Goal: Transaction & Acquisition: Purchase product/service

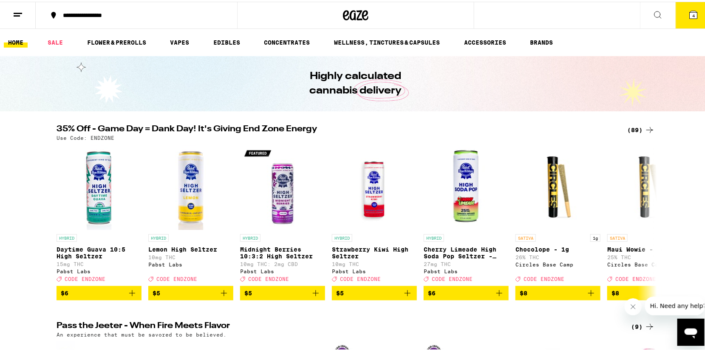
click at [692, 14] on span "4" at bounding box center [693, 13] width 3 height 5
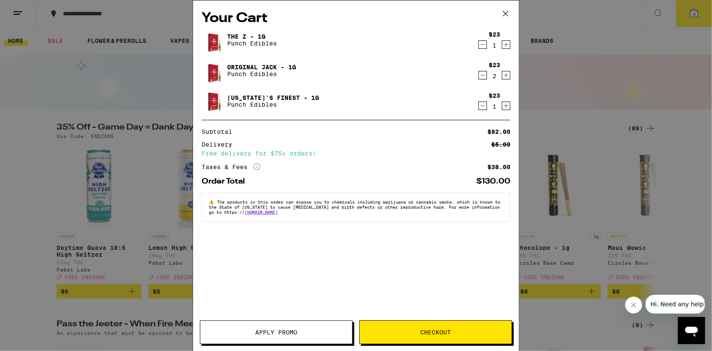
click at [484, 107] on icon "Decrement" at bounding box center [483, 106] width 8 height 10
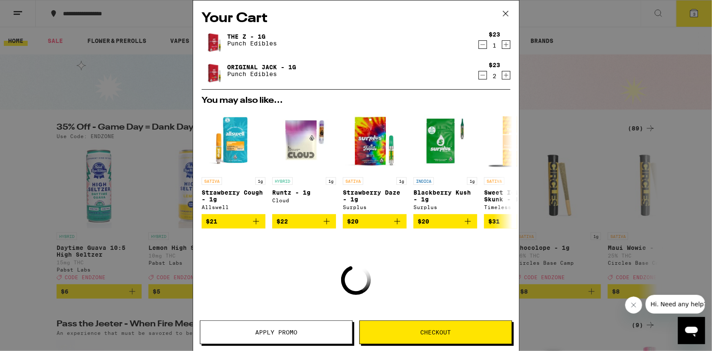
click at [481, 79] on div "$23 2" at bounding box center [494, 71] width 32 height 18
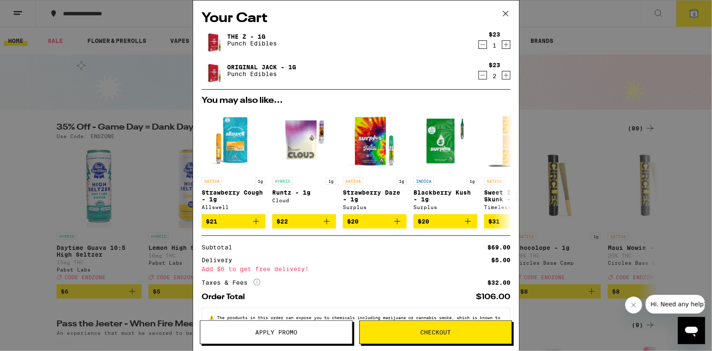
click at [479, 77] on icon "Decrement" at bounding box center [483, 75] width 8 height 10
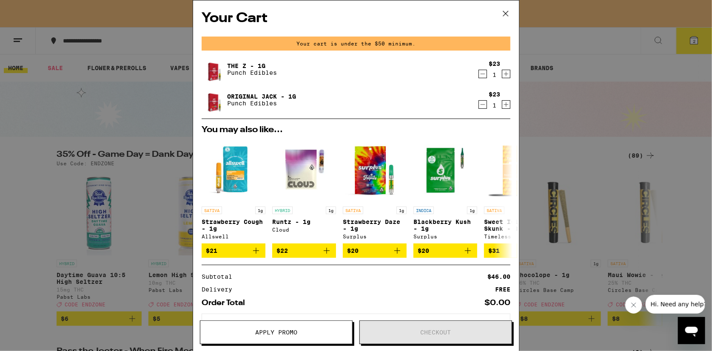
click at [479, 75] on icon "Decrement" at bounding box center [483, 74] width 8 height 10
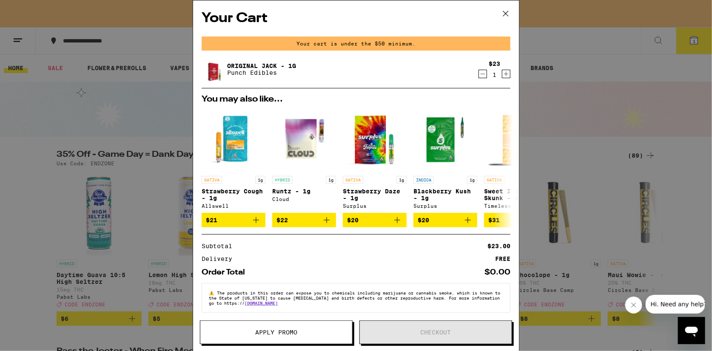
click at [479, 73] on icon "Decrement" at bounding box center [483, 74] width 8 height 10
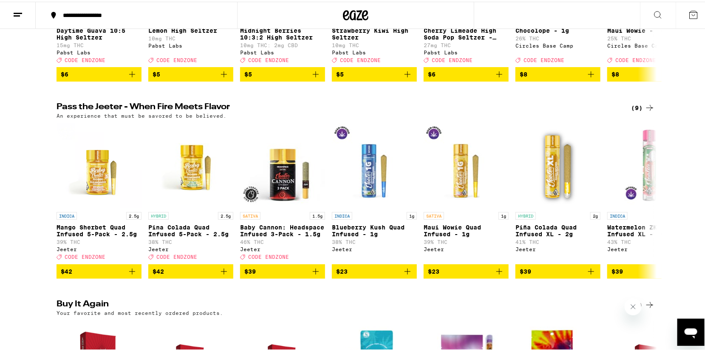
scroll to position [220, 0]
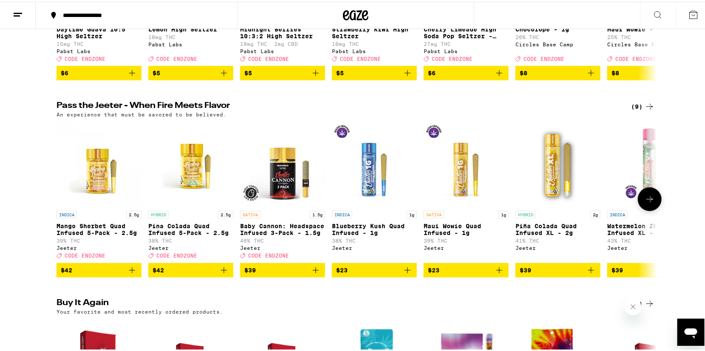
click at [648, 203] on icon at bounding box center [650, 198] width 10 height 10
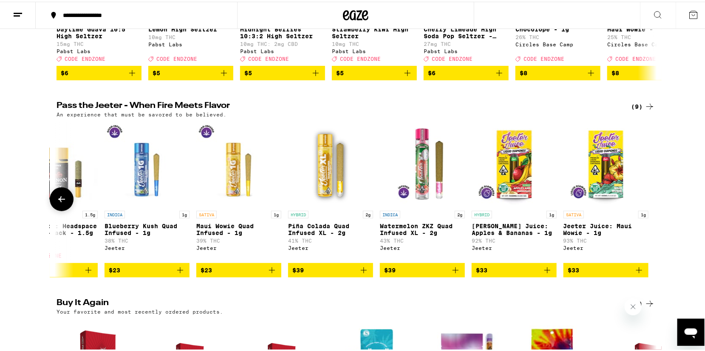
scroll to position [0, 227]
click at [648, 204] on div at bounding box center [650, 198] width 24 height 24
click at [60, 203] on icon at bounding box center [62, 198] width 10 height 10
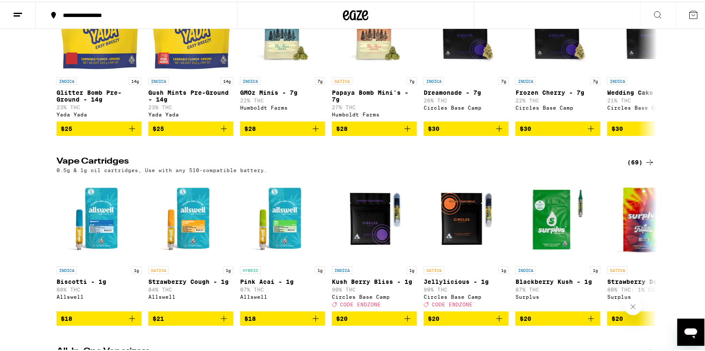
scroll to position [949, 0]
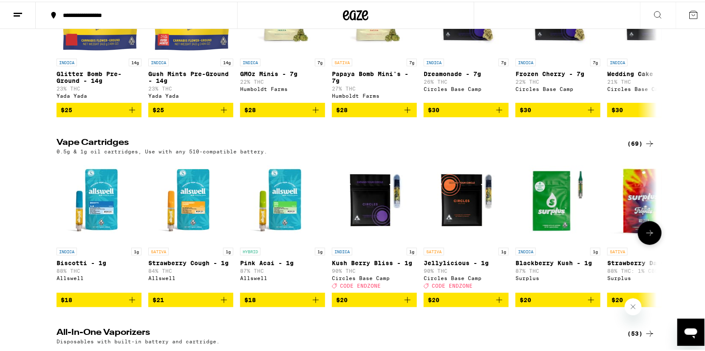
click at [589, 303] on icon "Add to bag" at bounding box center [591, 298] width 10 height 10
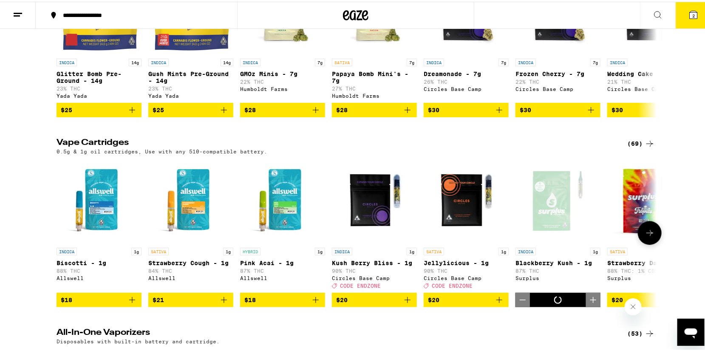
scroll to position [976, 0]
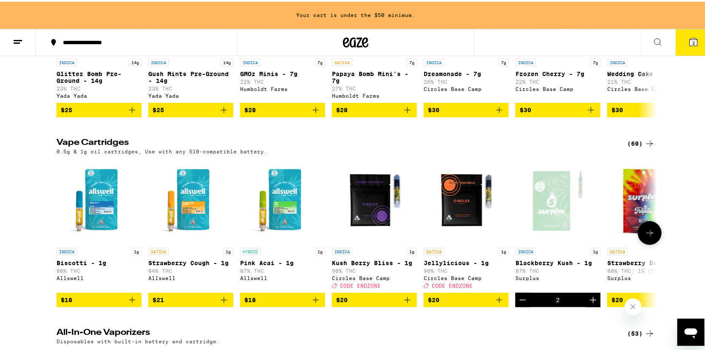
click at [520, 298] on icon "Decrement" at bounding box center [523, 298] width 6 height 0
click at [645, 236] on icon at bounding box center [650, 231] width 10 height 10
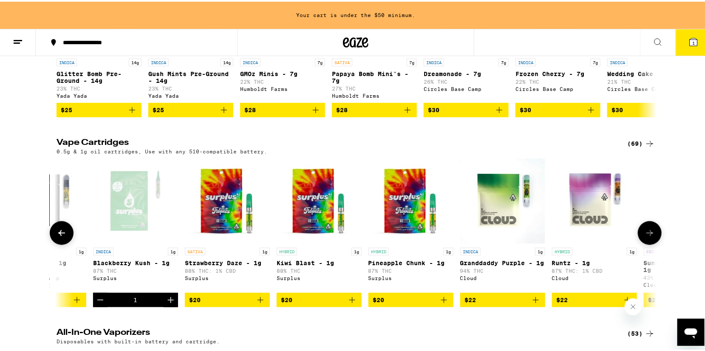
click at [645, 236] on icon at bounding box center [650, 231] width 10 height 10
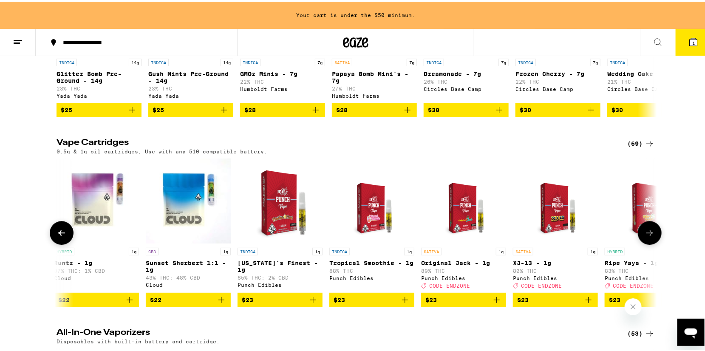
scroll to position [0, 928]
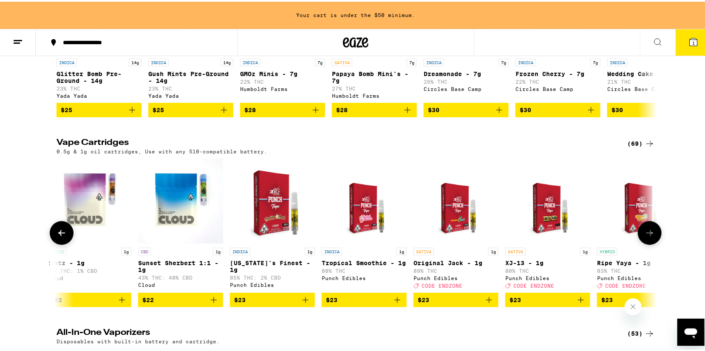
click at [57, 236] on icon at bounding box center [62, 231] width 10 height 10
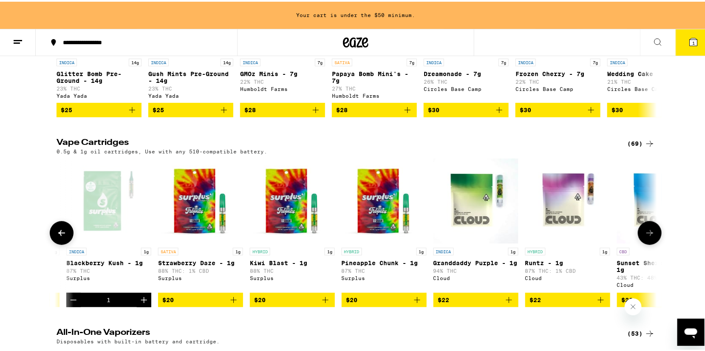
scroll to position [0, 423]
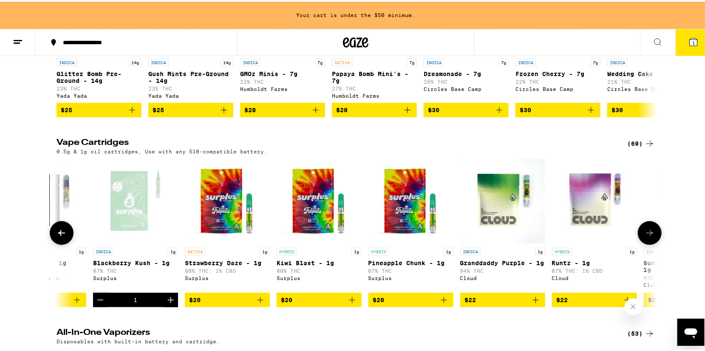
click at [60, 234] on icon at bounding box center [61, 231] width 7 height 6
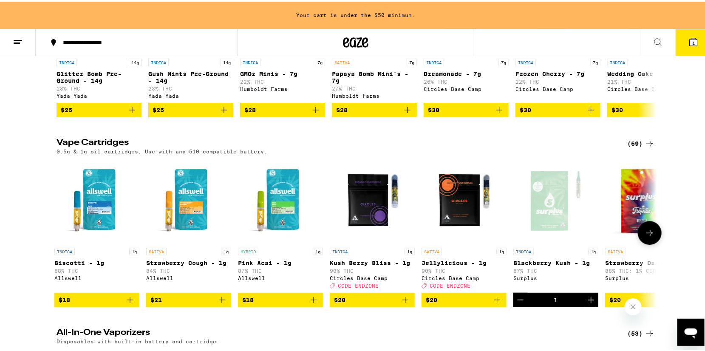
scroll to position [0, 0]
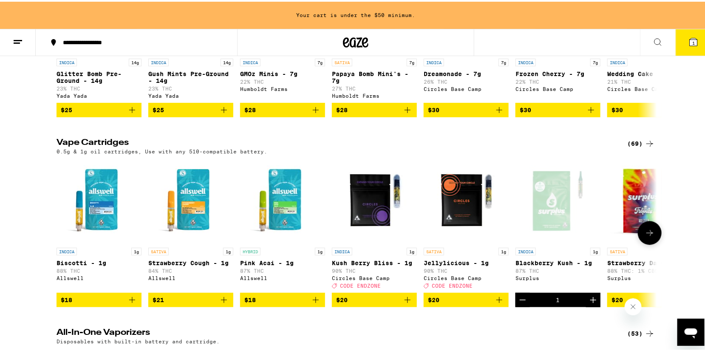
click at [647, 236] on icon at bounding box center [650, 231] width 10 height 10
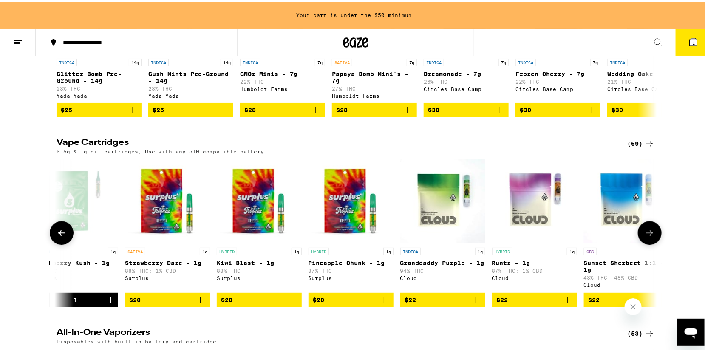
scroll to position [0, 506]
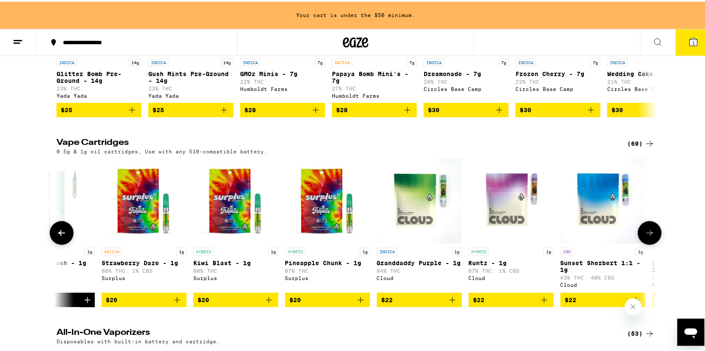
click at [647, 236] on icon at bounding box center [650, 231] width 10 height 10
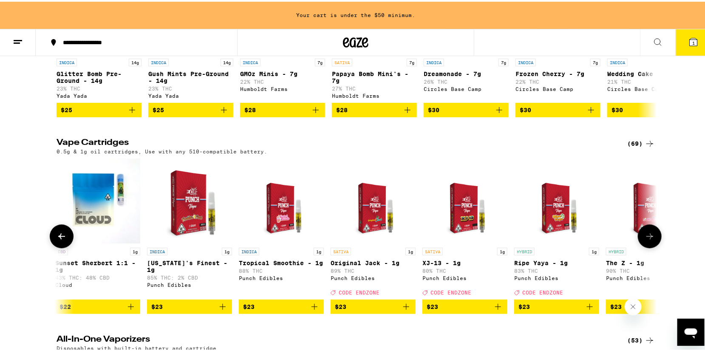
scroll to position [0, 1012]
click at [61, 240] on icon at bounding box center [62, 235] width 10 height 10
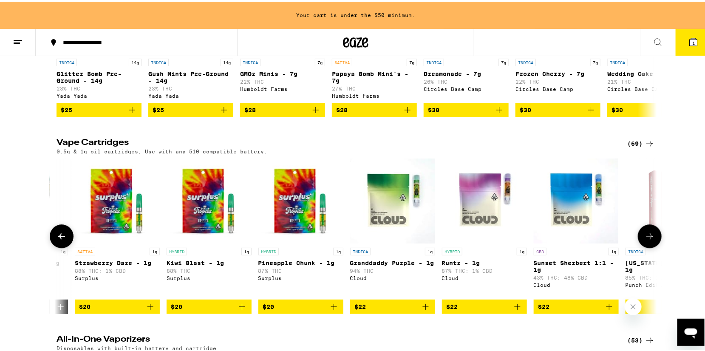
scroll to position [0, 506]
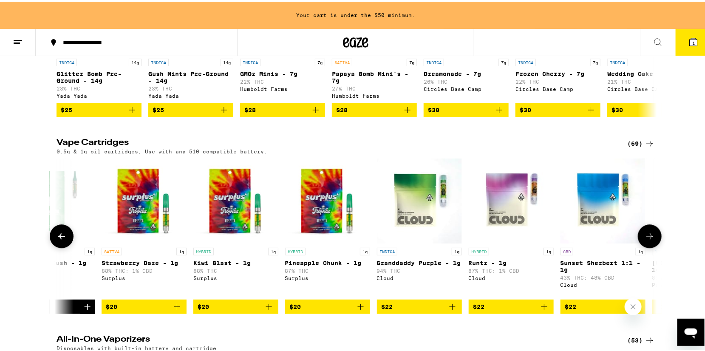
click at [61, 238] on icon at bounding box center [61, 235] width 7 height 6
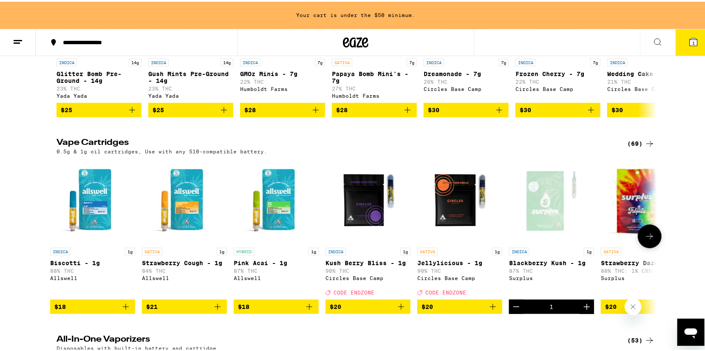
scroll to position [0, 0]
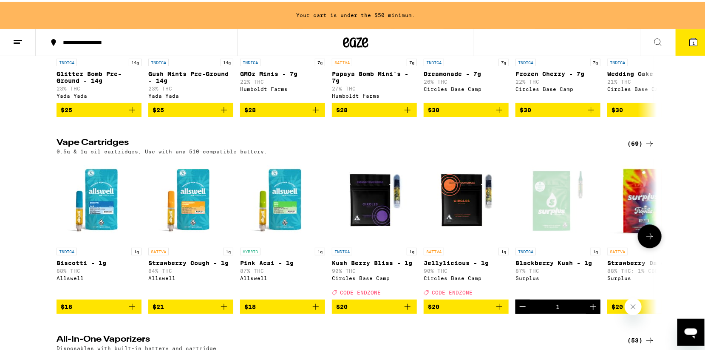
click at [645, 240] on icon at bounding box center [650, 235] width 10 height 10
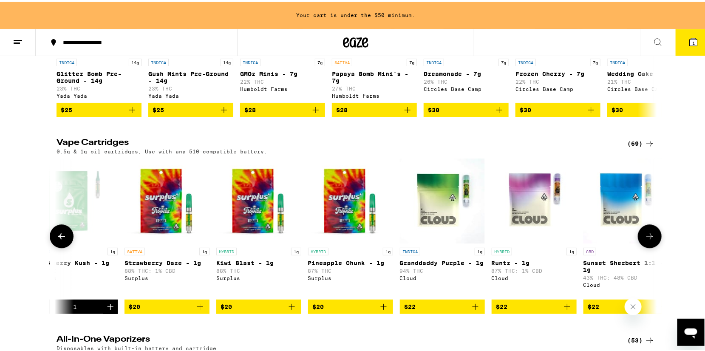
scroll to position [0, 506]
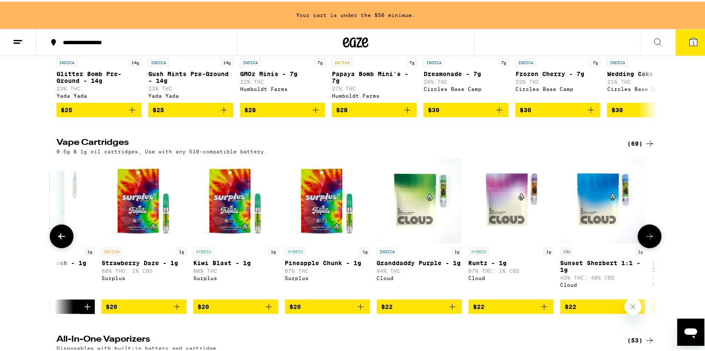
click at [645, 240] on icon at bounding box center [650, 235] width 10 height 10
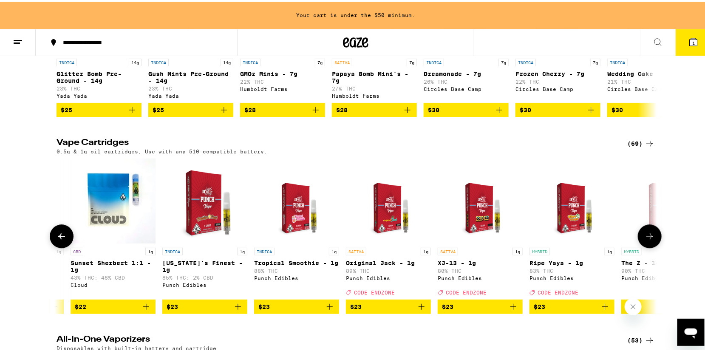
scroll to position [0, 1012]
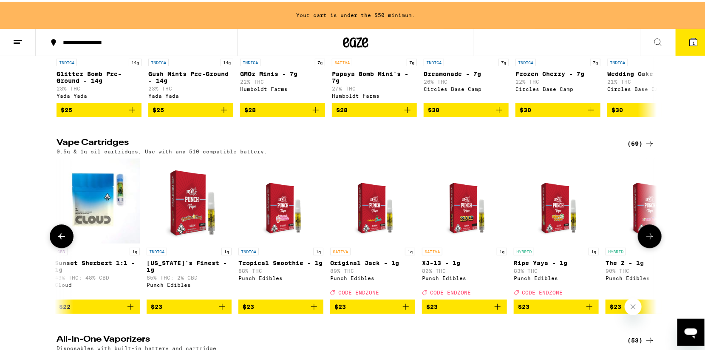
click at [645, 240] on icon at bounding box center [650, 235] width 10 height 10
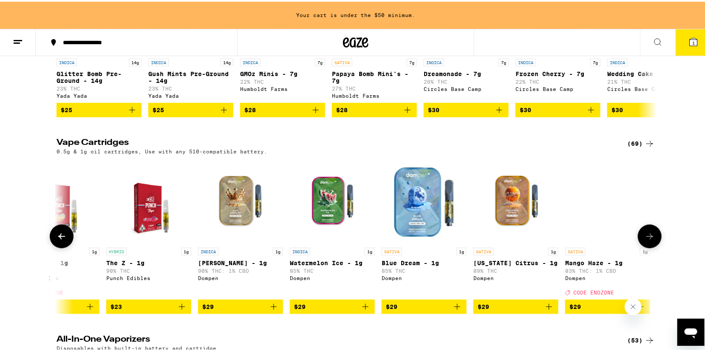
scroll to position [0, 1517]
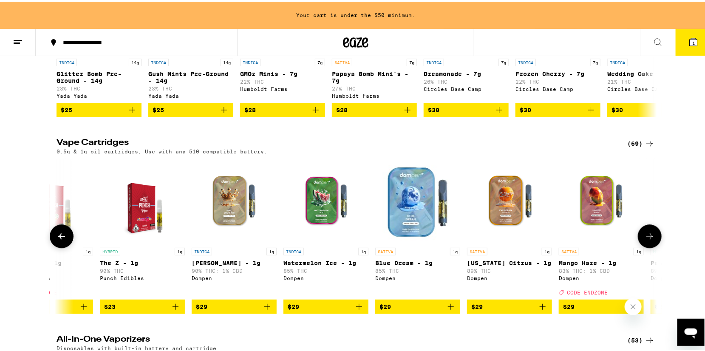
click at [645, 240] on icon at bounding box center [650, 235] width 10 height 10
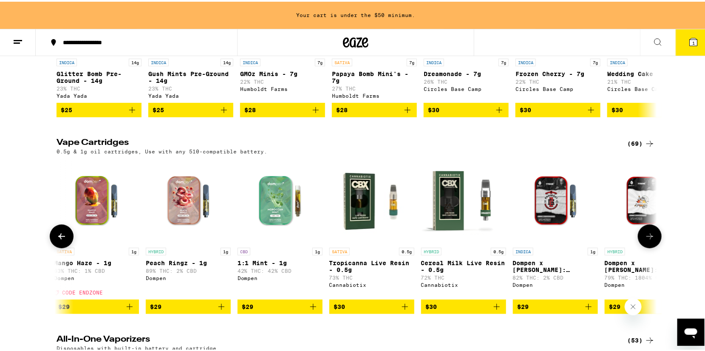
scroll to position [0, 2023]
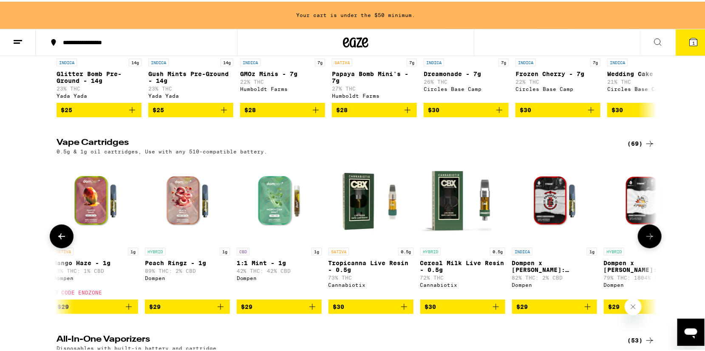
click at [57, 240] on icon at bounding box center [62, 235] width 10 height 10
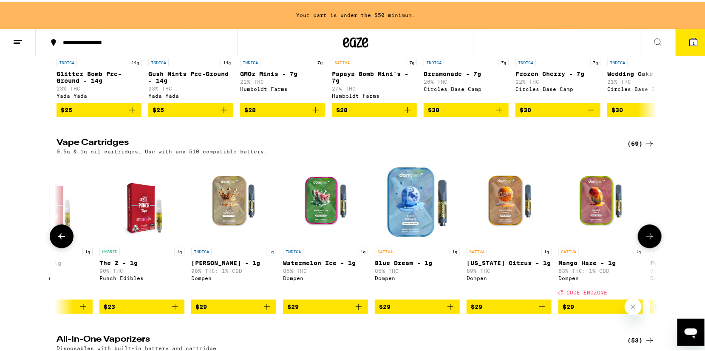
scroll to position [0, 1517]
click at [57, 240] on icon at bounding box center [62, 235] width 10 height 10
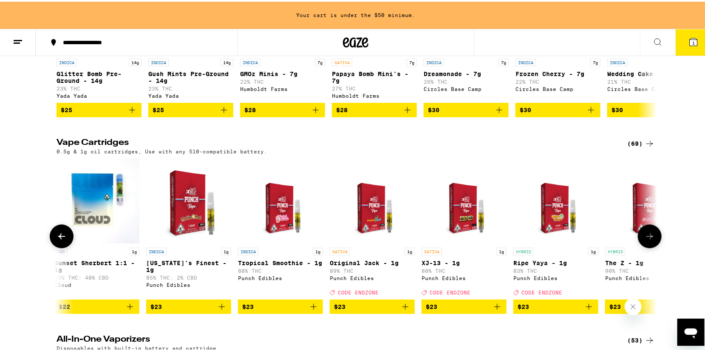
scroll to position [0, 1012]
click at [57, 240] on icon at bounding box center [62, 235] width 10 height 10
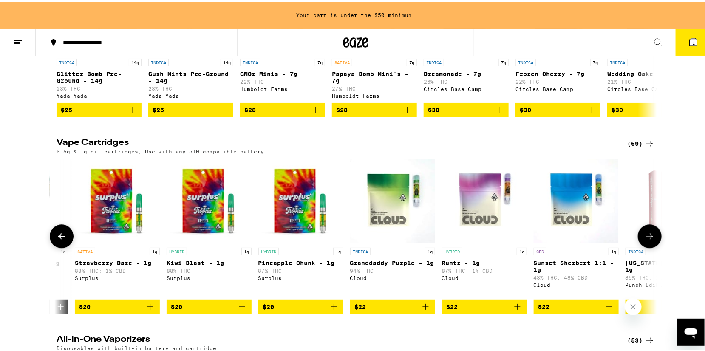
scroll to position [0, 506]
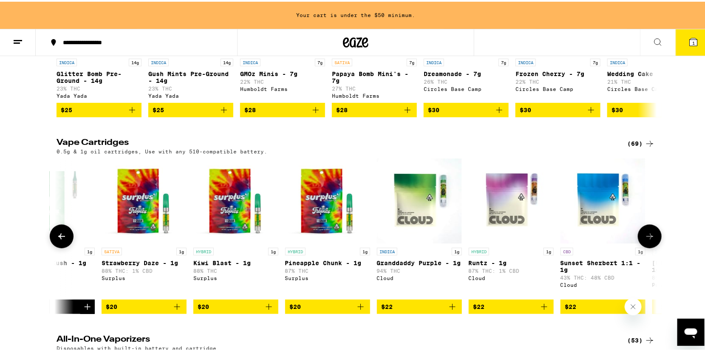
click at [408, 241] on img "Open page for Granddaddy Purple - 1g from Cloud" at bounding box center [419, 199] width 85 height 85
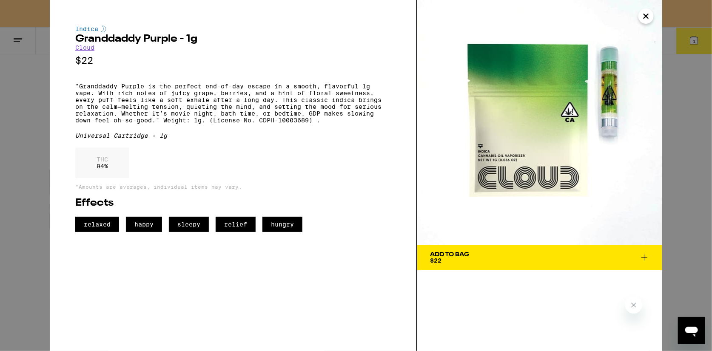
click at [645, 258] on icon at bounding box center [644, 257] width 10 height 10
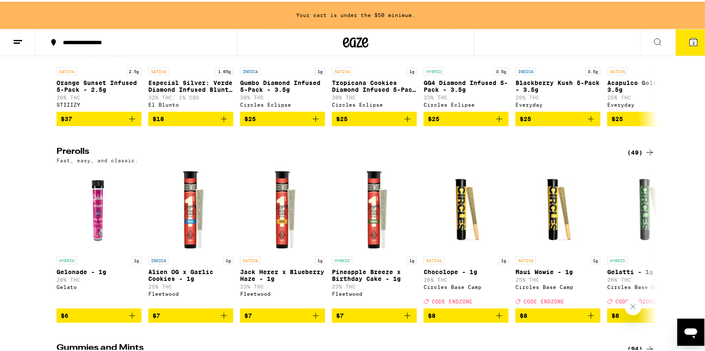
scroll to position [2315, 0]
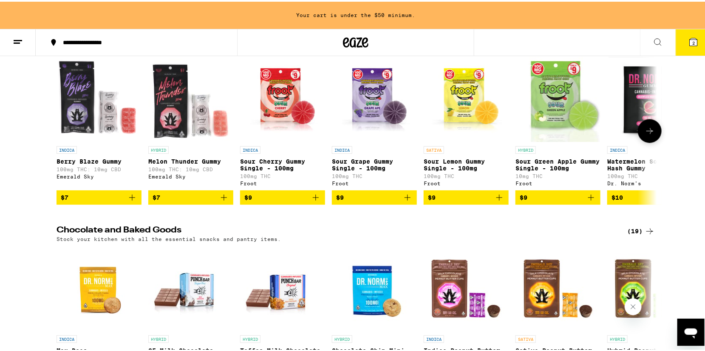
click at [130, 201] on icon "Add to bag" at bounding box center [132, 196] width 10 height 10
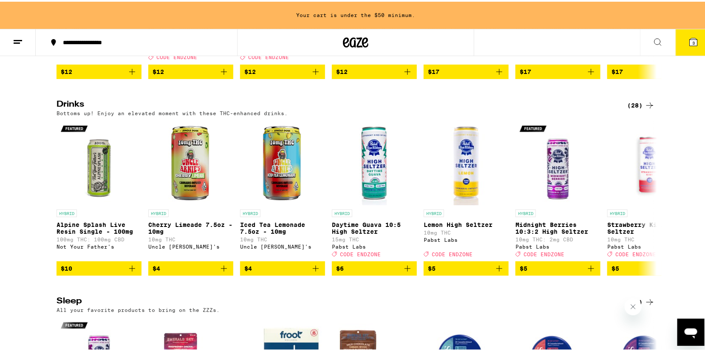
scroll to position [2655, 0]
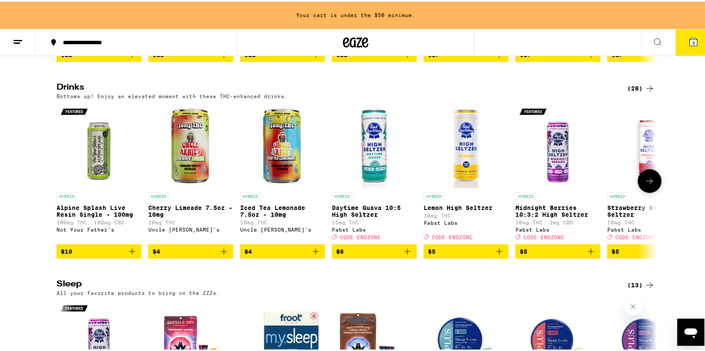
click at [130, 255] on icon "Add to bag" at bounding box center [132, 250] width 10 height 10
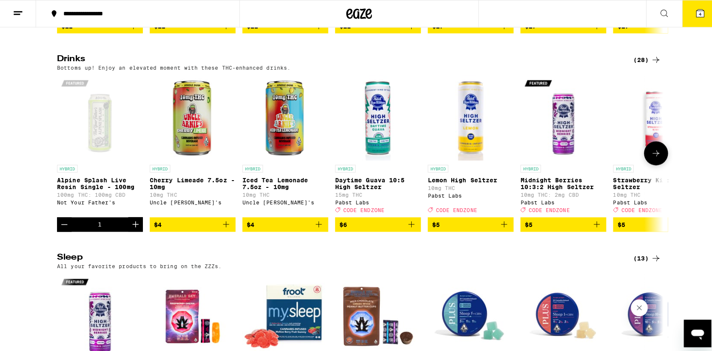
scroll to position [2628, 0]
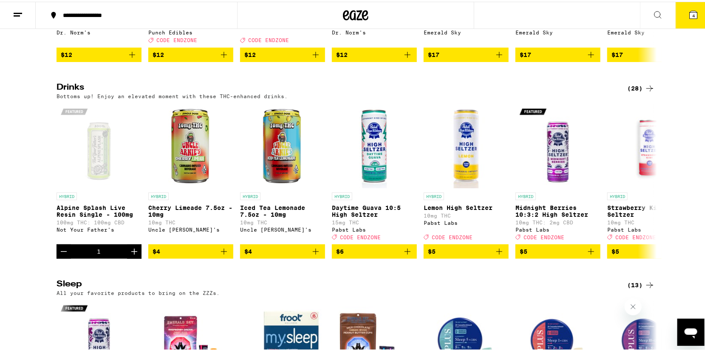
click at [690, 21] on button "4" at bounding box center [694, 13] width 36 height 26
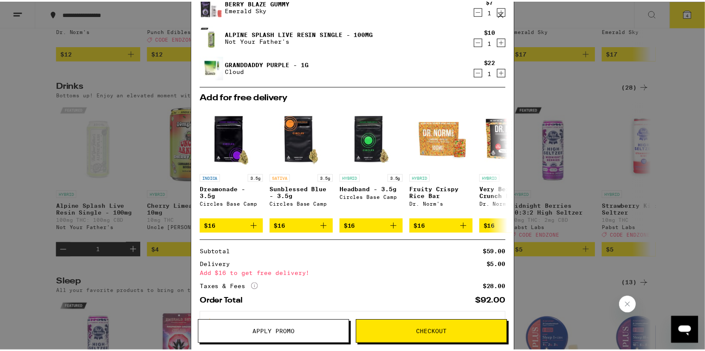
scroll to position [101, 0]
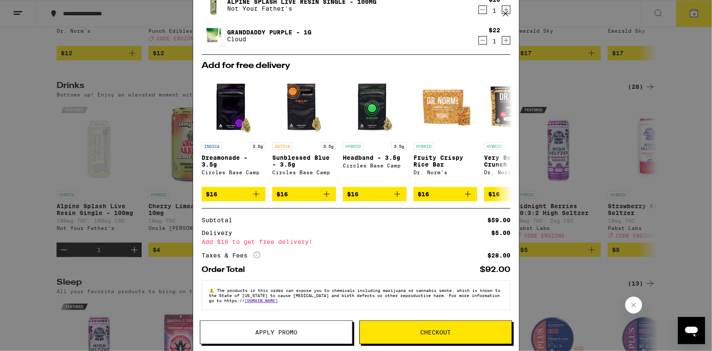
click at [504, 14] on icon at bounding box center [505, 13] width 5 height 5
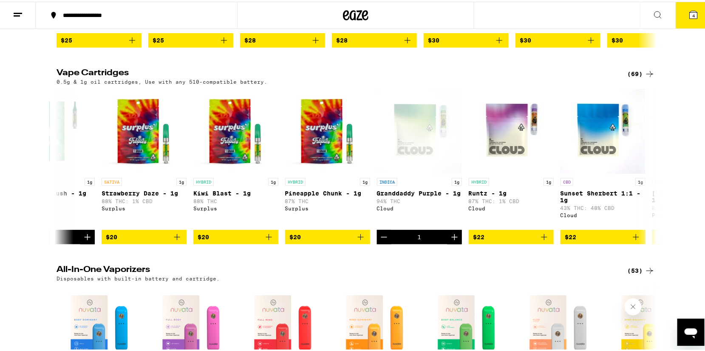
scroll to position [1019, 0]
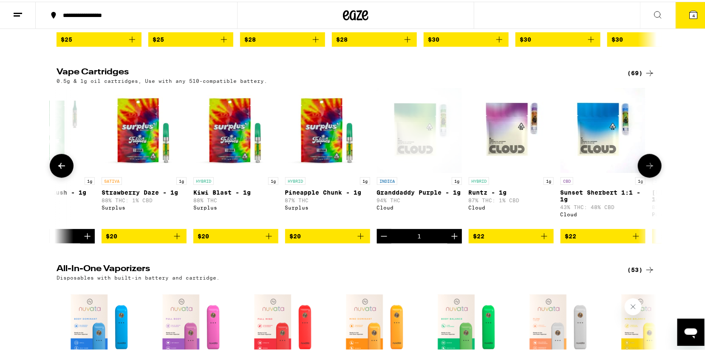
click at [57, 169] on icon at bounding box center [62, 164] width 10 height 10
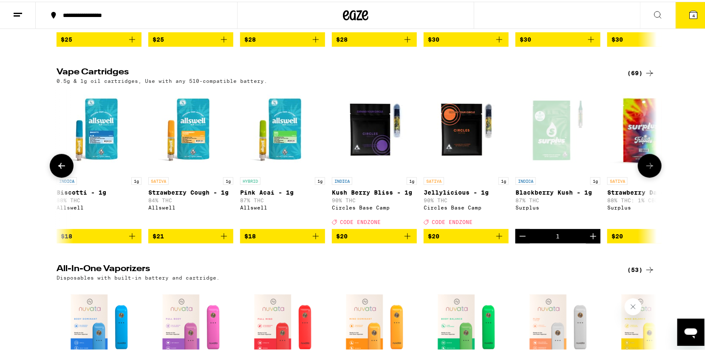
scroll to position [0, 0]
click at [57, 176] on div at bounding box center [62, 164] width 24 height 24
click at [645, 169] on icon at bounding box center [650, 164] width 10 height 10
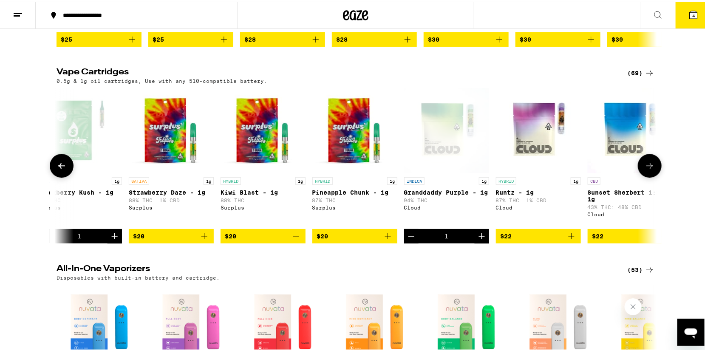
scroll to position [0, 506]
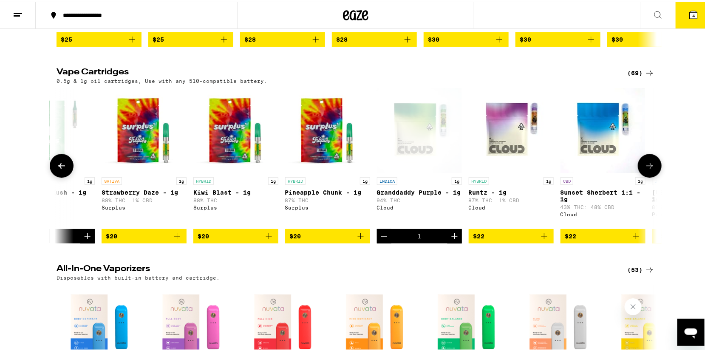
click at [645, 169] on icon at bounding box center [650, 164] width 10 height 10
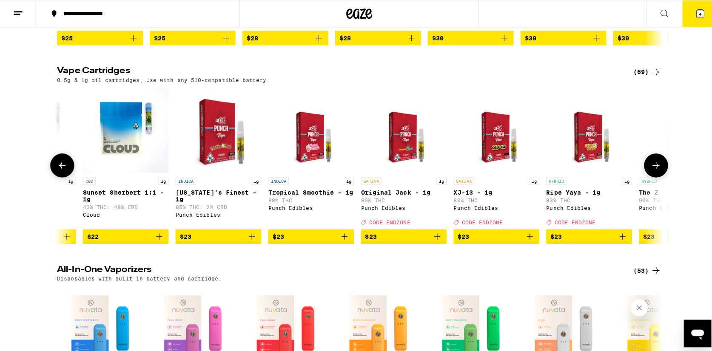
scroll to position [0, 1012]
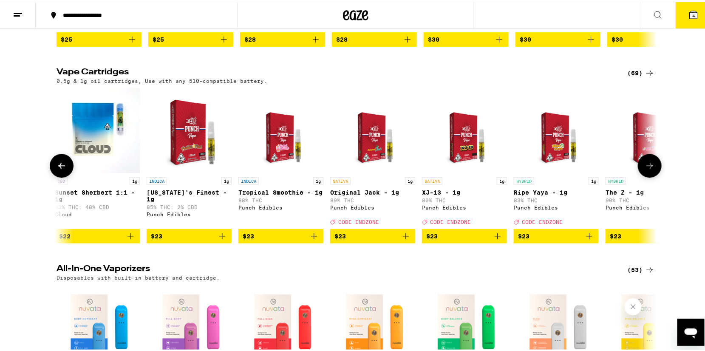
click at [187, 240] on span "$23" at bounding box center [189, 235] width 77 height 10
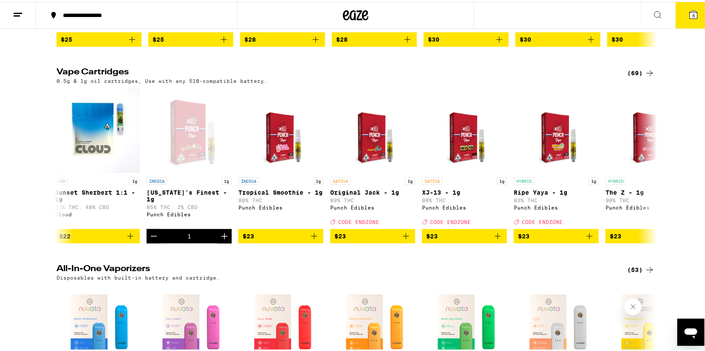
click at [692, 16] on span "5" at bounding box center [693, 13] width 3 height 5
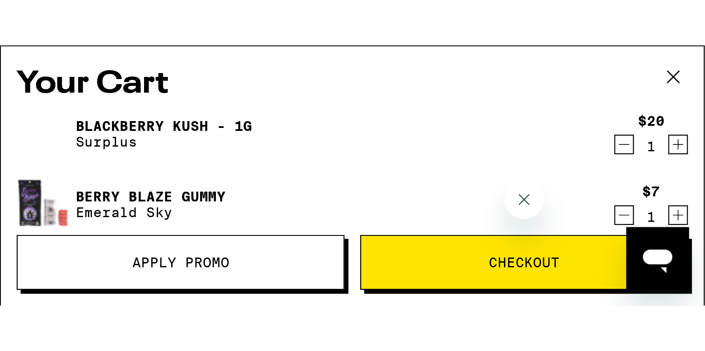
scroll to position [1019, 0]
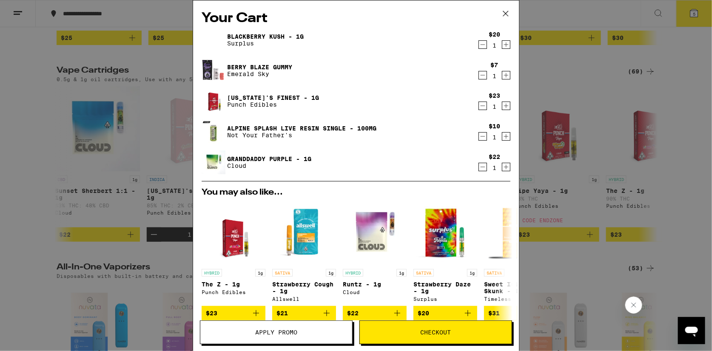
click at [505, 14] on icon at bounding box center [505, 13] width 13 height 13
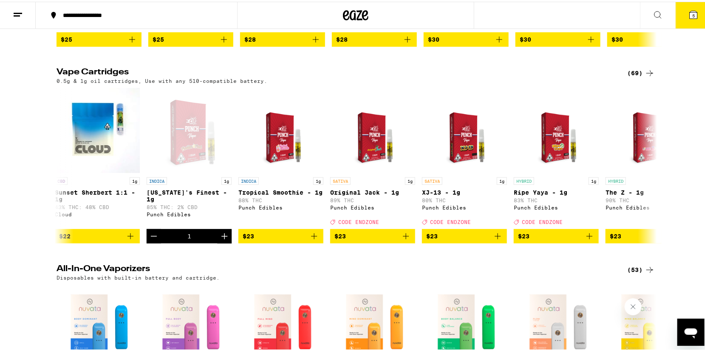
click at [692, 15] on span "5" at bounding box center [693, 13] width 3 height 5
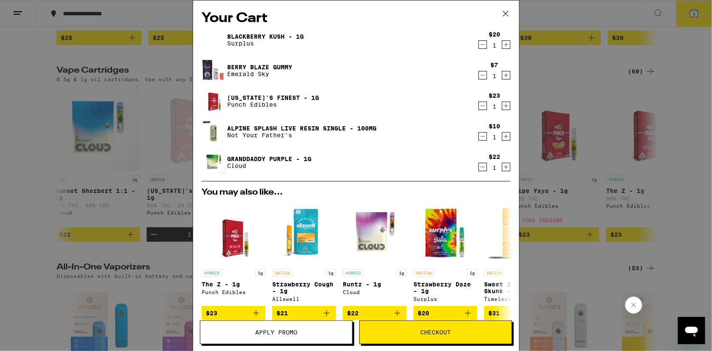
click at [317, 335] on span "Apply Promo" at bounding box center [276, 332] width 152 height 6
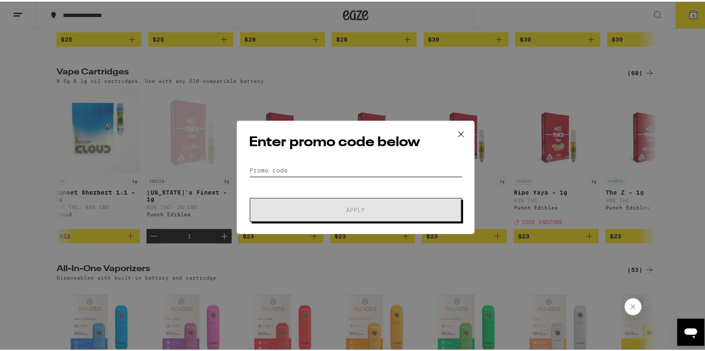
click at [260, 169] on input "Promo Code" at bounding box center [355, 168] width 213 height 13
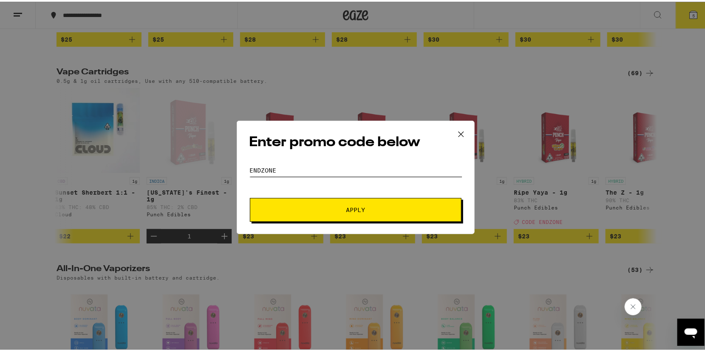
type input "endzone"
click at [346, 205] on span "Apply" at bounding box center [355, 208] width 19 height 6
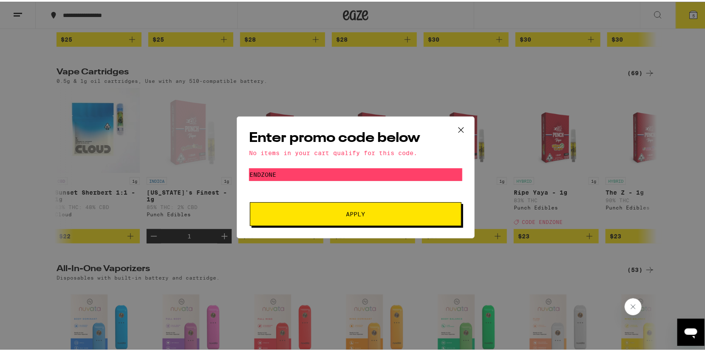
click at [455, 128] on icon at bounding box center [461, 128] width 13 height 13
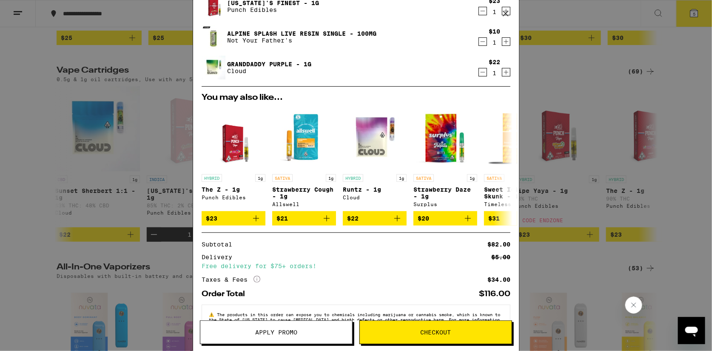
scroll to position [123, 0]
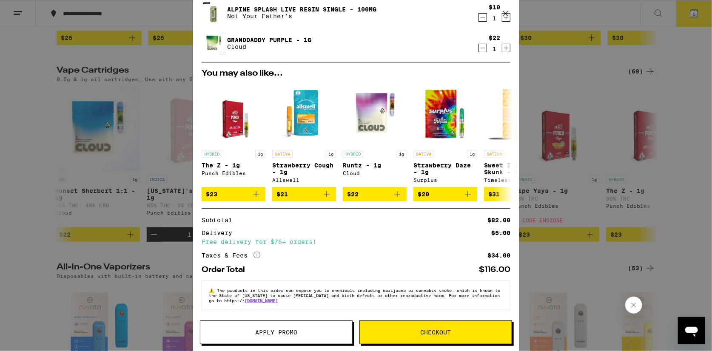
click at [450, 338] on button "Checkout" at bounding box center [435, 332] width 153 height 24
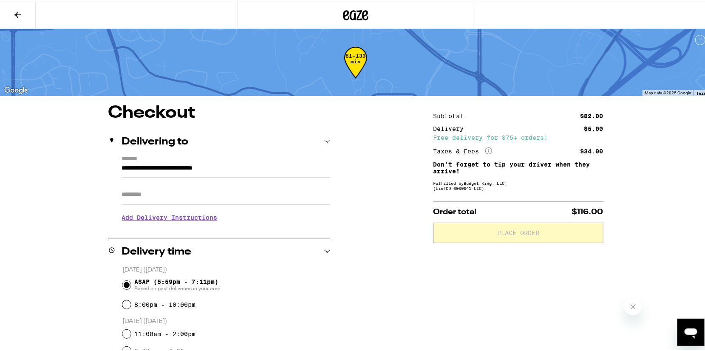
click at [193, 221] on h3 "Add Delivery Instructions" at bounding box center [226, 216] width 208 height 20
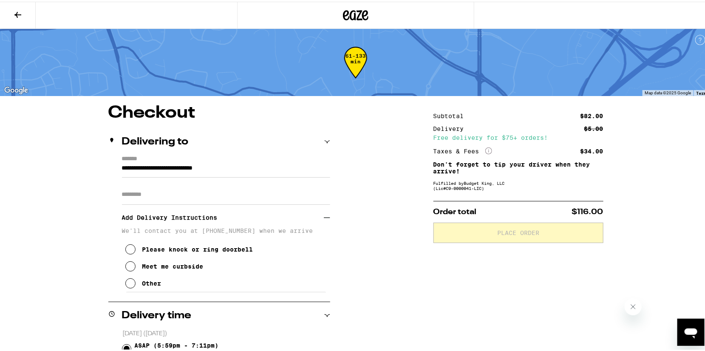
click at [127, 287] on icon at bounding box center [130, 282] width 10 height 10
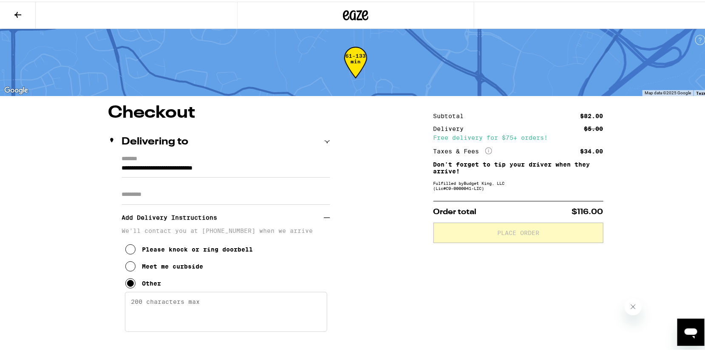
click at [139, 309] on textarea "Enter any other delivery instructions you want driver to know" at bounding box center [226, 310] width 202 height 40
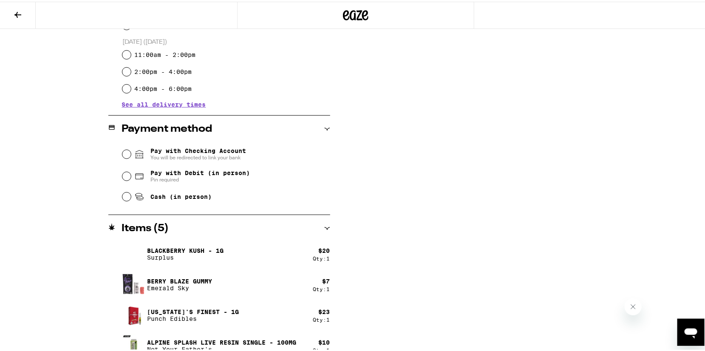
scroll to position [434, 0]
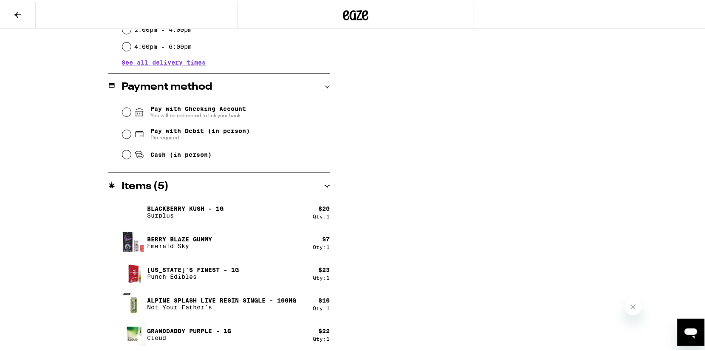
type textarea "press 031 for gate entry"
click at [423, 128] on div "**********" at bounding box center [356, 10] width 612 height 683
click at [124, 136] on input "Pay with Debit (in person) Pin required" at bounding box center [126, 132] width 9 height 9
radio input "true"
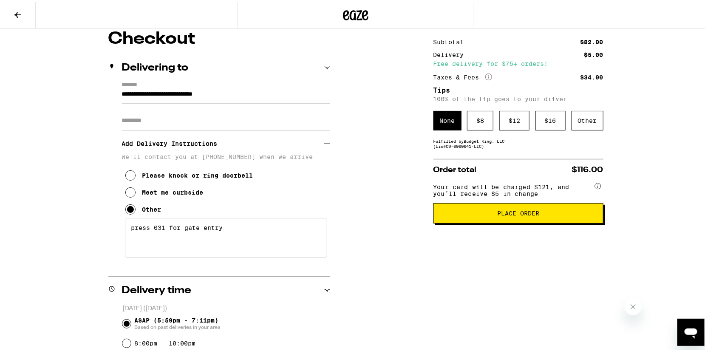
scroll to position [0, 0]
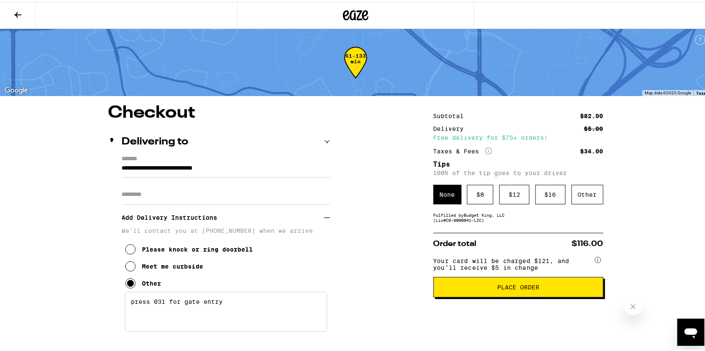
click at [535, 288] on span "Place Order" at bounding box center [518, 286] width 42 height 6
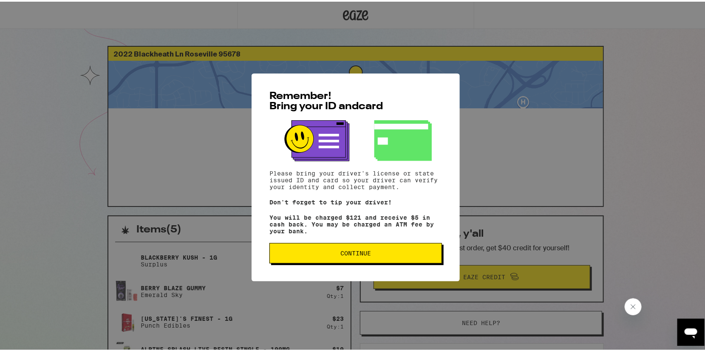
click at [367, 255] on span "Continue" at bounding box center [355, 252] width 31 height 6
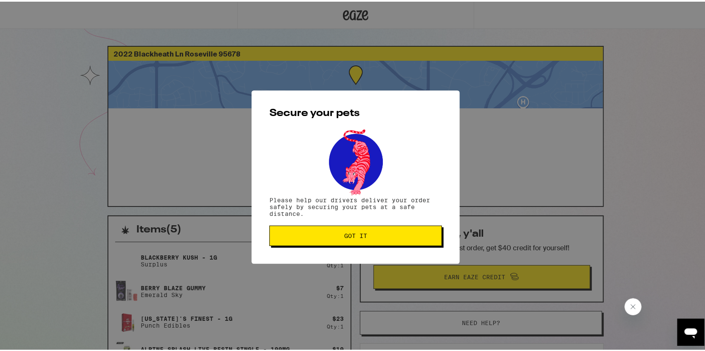
click at [358, 232] on span "Got it" at bounding box center [355, 234] width 23 height 6
